Goal: Task Accomplishment & Management: Use online tool/utility

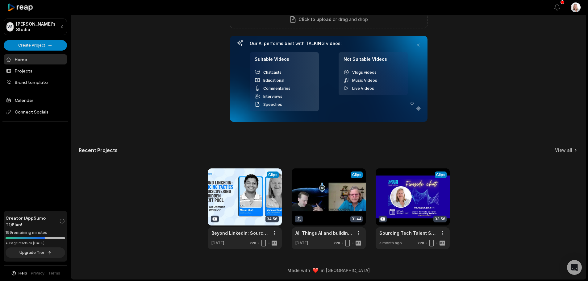
scroll to position [69, 0]
click at [261, 182] on link at bounding box center [245, 208] width 74 height 81
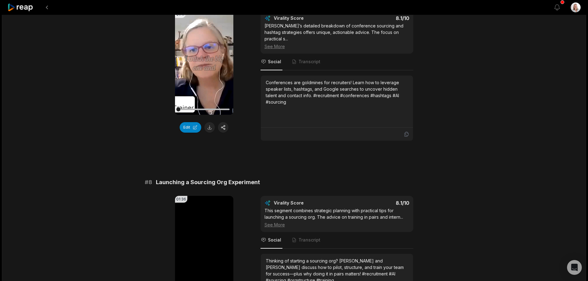
scroll to position [1353, 0]
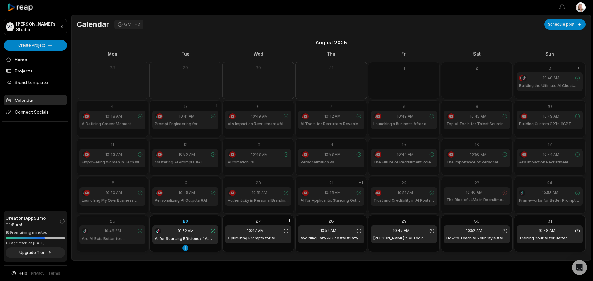
click at [202, 234] on div "10:52 AM" at bounding box center [185, 231] width 61 height 6
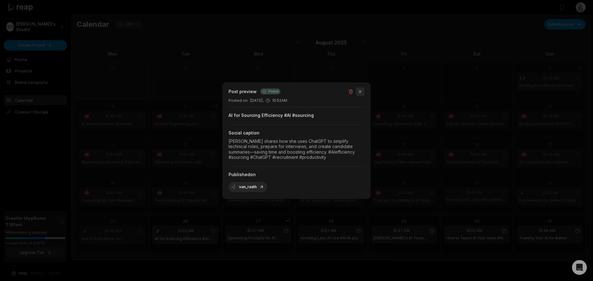
click at [360, 91] on button "button" at bounding box center [360, 91] width 9 height 9
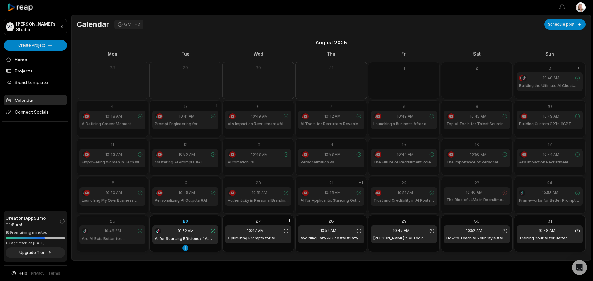
click at [202, 217] on div "26 10:52 AM AI for Sourcing Efficiency #AI #sourcing" at bounding box center [185, 230] width 71 height 31
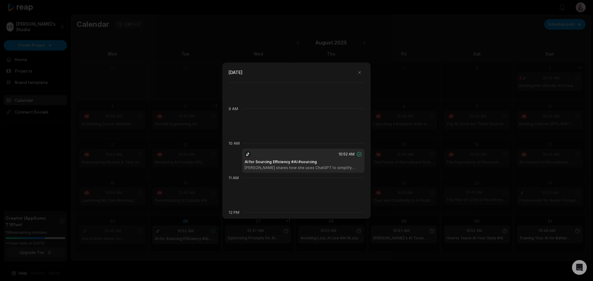
scroll to position [284, 0]
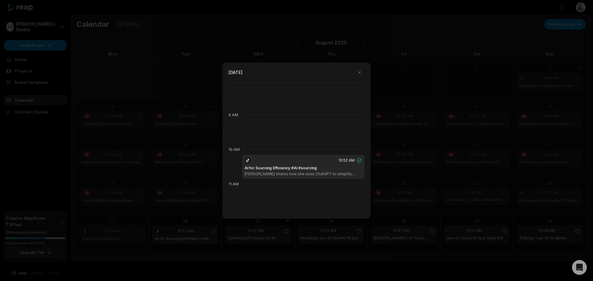
click at [487, 78] on div at bounding box center [296, 140] width 593 height 281
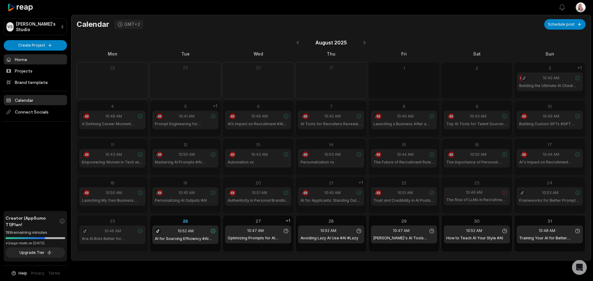
click at [23, 60] on link "Home" at bounding box center [35, 59] width 63 height 10
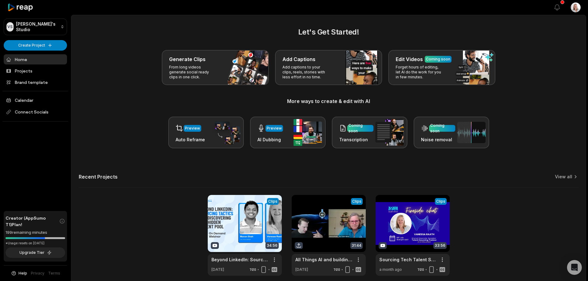
click at [25, 50] on div "VS Vanessa's Studio Create Project Home Projects Brand template Calendar Connec…" at bounding box center [35, 140] width 71 height 281
click at [25, 46] on html "VS Vanessa's Studio Create Project Home Projects Brand template Calendar Connec…" at bounding box center [294, 140] width 588 height 281
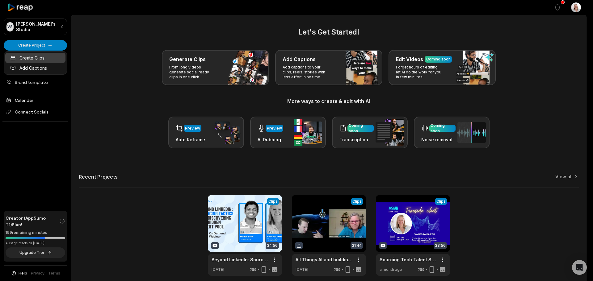
click at [37, 58] on link "Create Clips" at bounding box center [35, 58] width 60 height 10
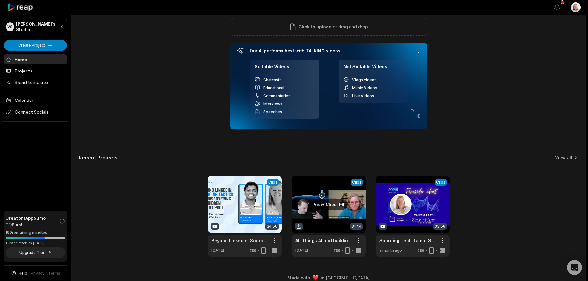
scroll to position [62, 0]
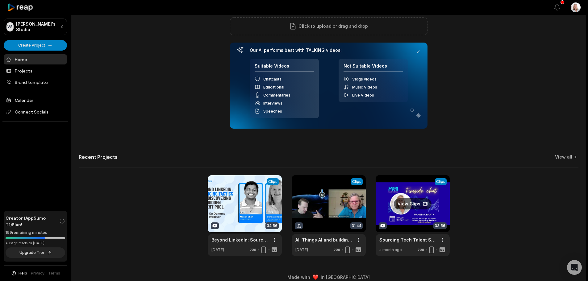
click at [390, 213] on link at bounding box center [413, 215] width 74 height 81
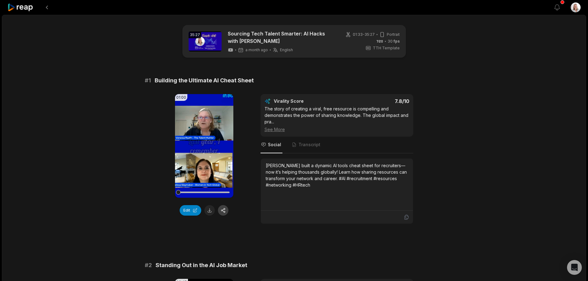
click at [224, 211] on button "button" at bounding box center [223, 210] width 10 height 10
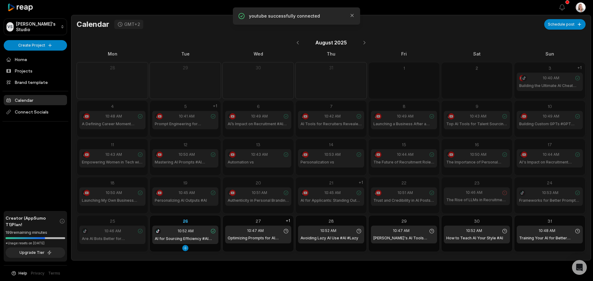
click at [209, 218] on div "26" at bounding box center [185, 221] width 66 height 6
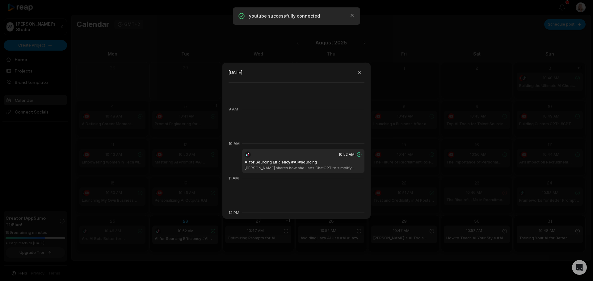
scroll to position [253, 0]
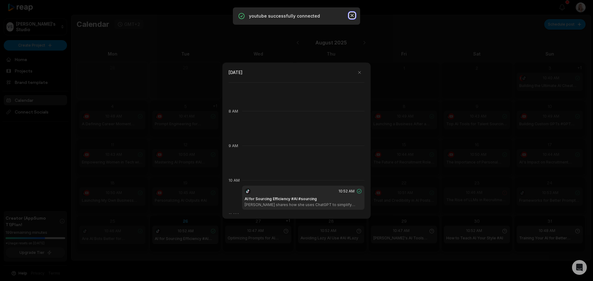
click at [351, 15] on icon "button" at bounding box center [351, 15] width 3 height 3
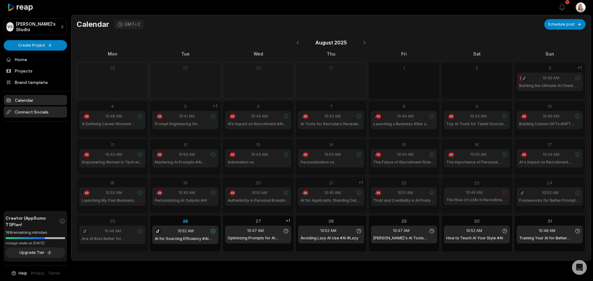
click at [38, 110] on span "Connect Socials" at bounding box center [35, 111] width 63 height 11
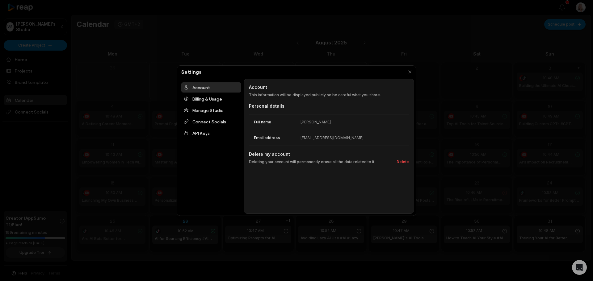
click at [233, 243] on div at bounding box center [296, 140] width 593 height 281
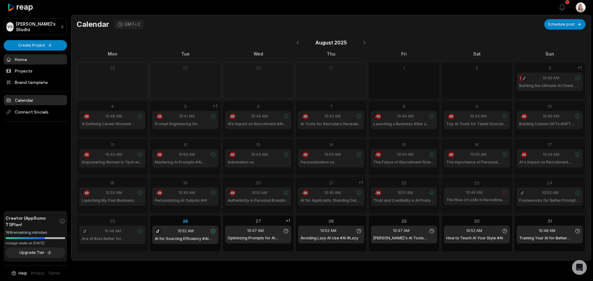
click at [26, 59] on link "Home" at bounding box center [35, 59] width 63 height 10
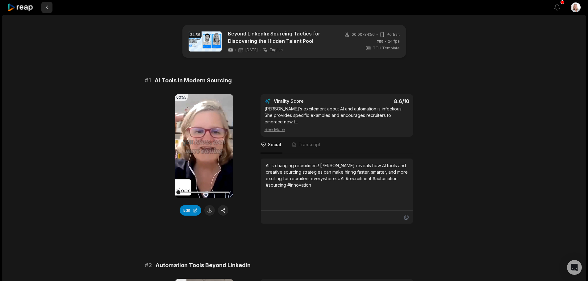
click at [45, 6] on button at bounding box center [46, 7] width 11 height 11
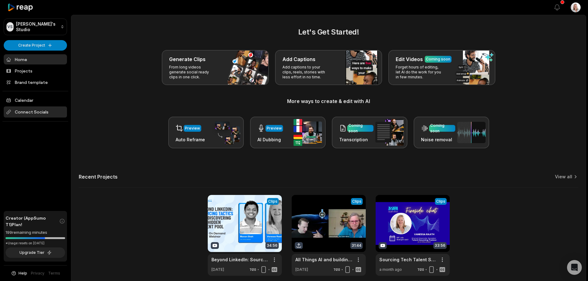
click at [31, 110] on span "Connect Socials" at bounding box center [35, 111] width 63 height 11
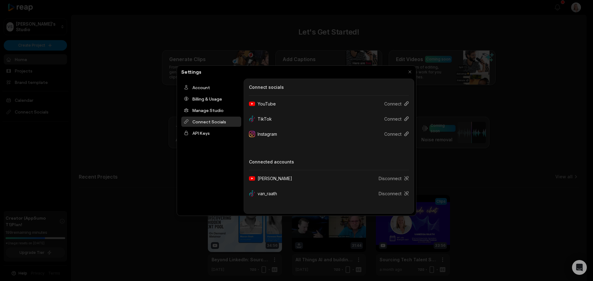
click at [119, 170] on div at bounding box center [296, 140] width 593 height 281
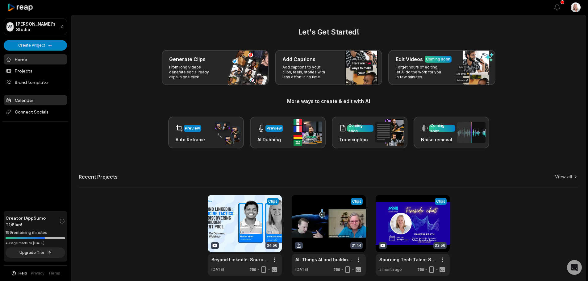
click at [22, 97] on link "Calendar" at bounding box center [35, 100] width 63 height 10
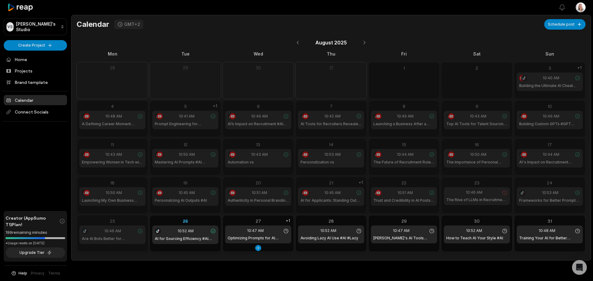
click at [239, 220] on div "27" at bounding box center [258, 221] width 66 height 6
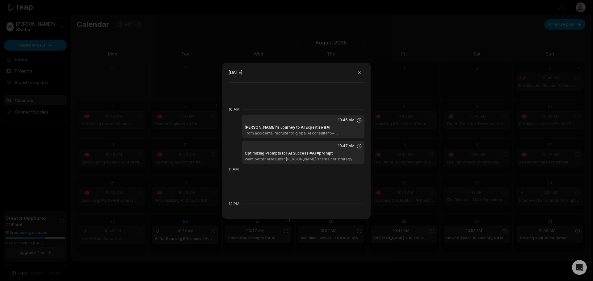
scroll to position [315, 0]
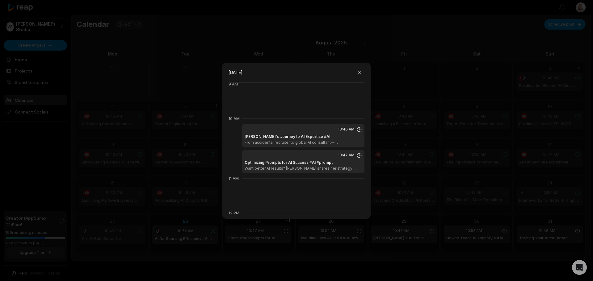
click at [270, 146] on div "10:46 AM [PERSON_NAME]'s Journey to AI Expertise #AI From accidental recruiter …" at bounding box center [303, 135] width 122 height 23
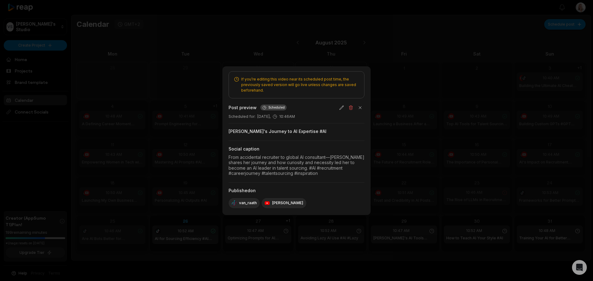
click at [169, 75] on div at bounding box center [296, 140] width 593 height 281
